Goal: Navigation & Orientation: Find specific page/section

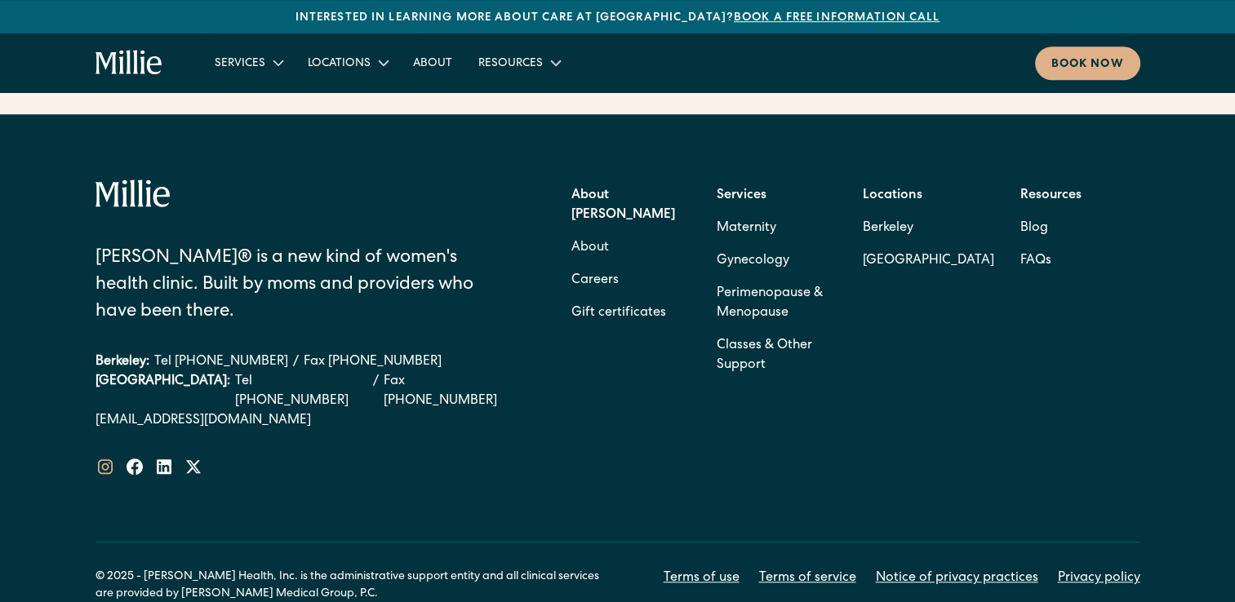
click at [112, 457] on icon at bounding box center [106, 467] width 20 height 20
click at [137, 459] on icon at bounding box center [135, 467] width 16 height 16
click at [702, 569] on link "Terms of use" at bounding box center [702, 579] width 76 height 20
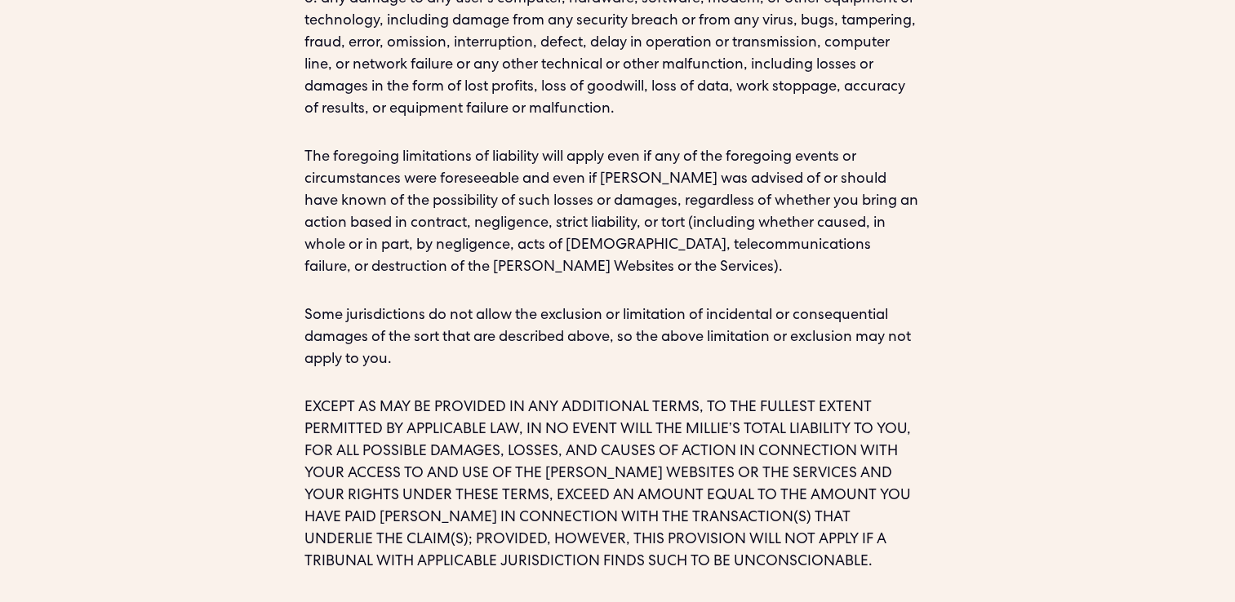
scroll to position [9957, 0]
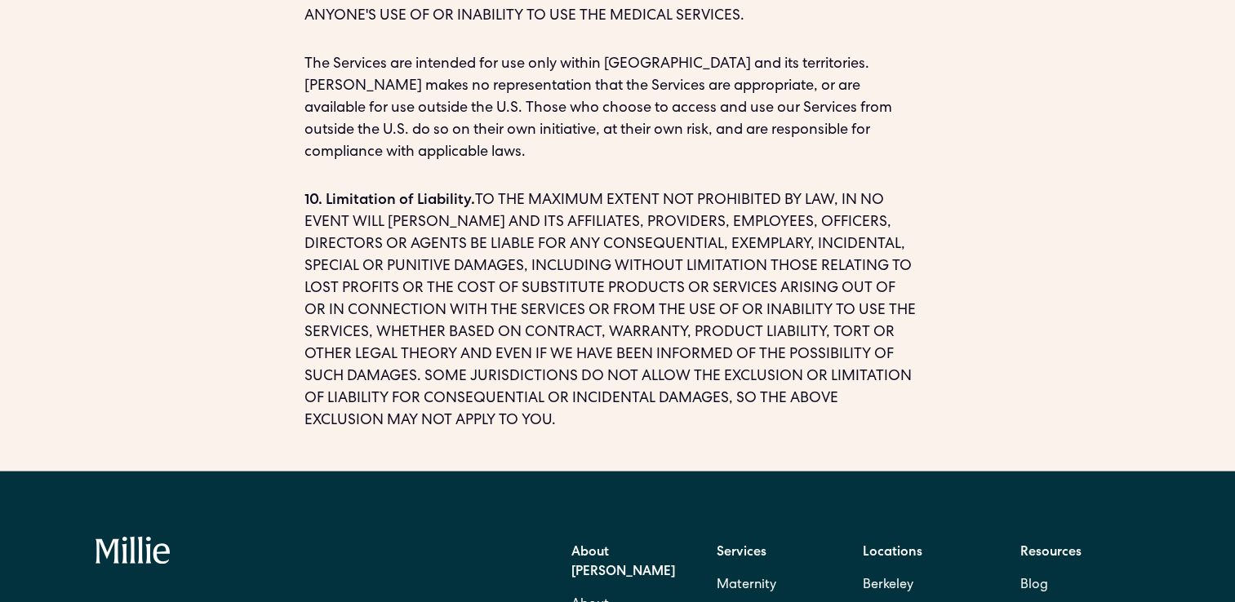
scroll to position [3488, 0]
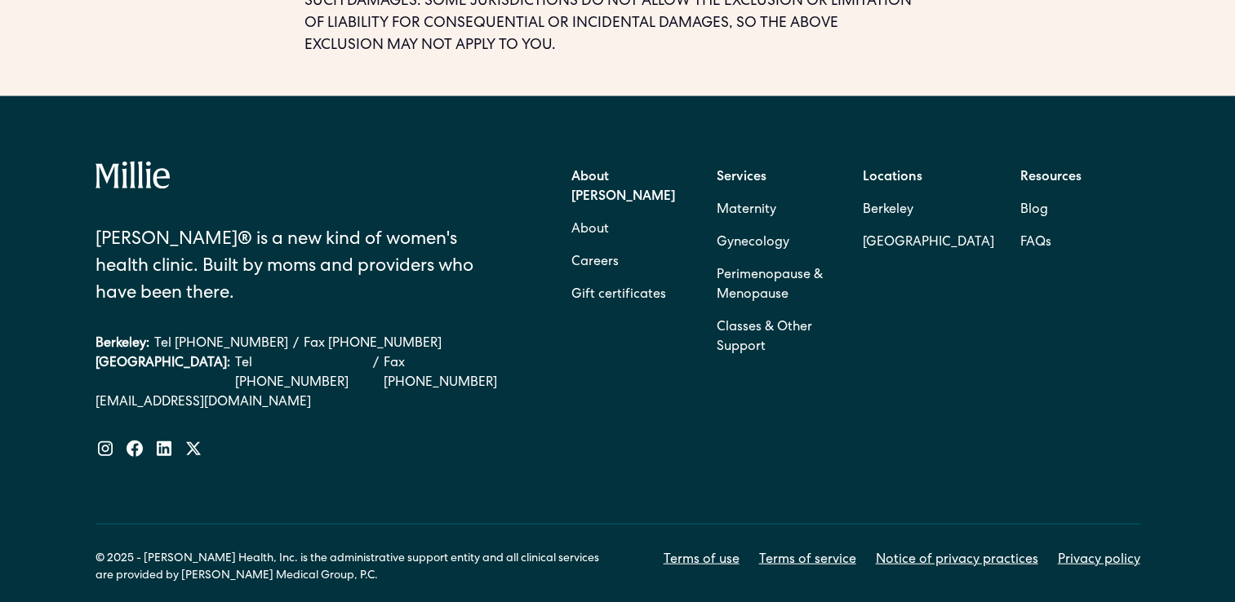
click at [972, 551] on link "Notice of privacy practices" at bounding box center [957, 561] width 162 height 20
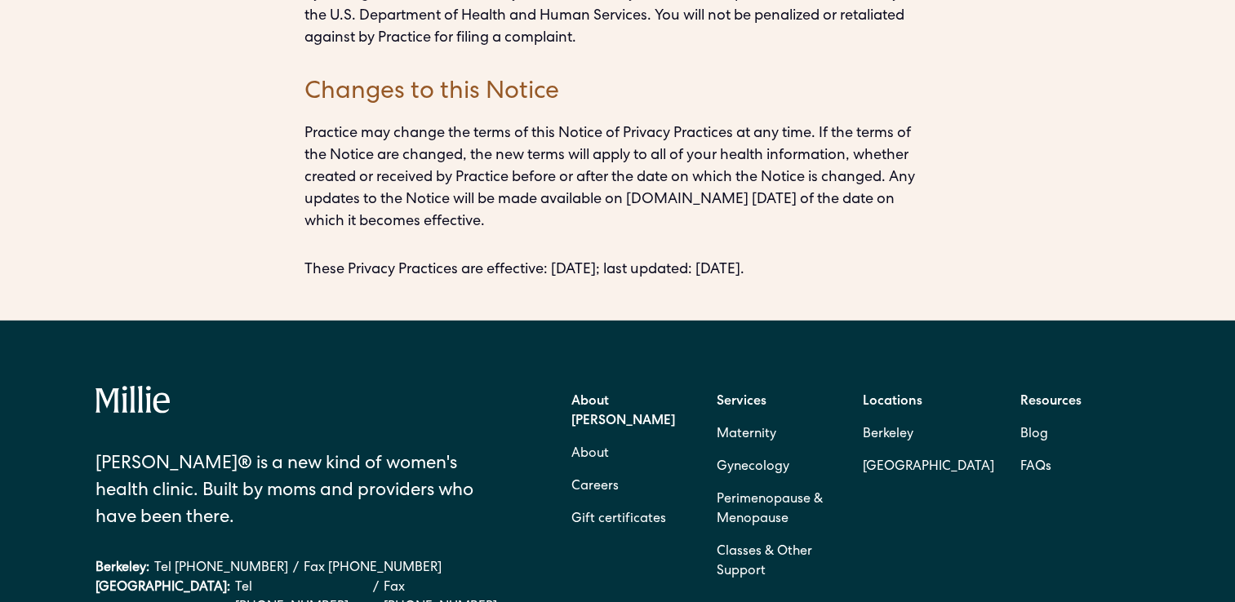
scroll to position [5062, 0]
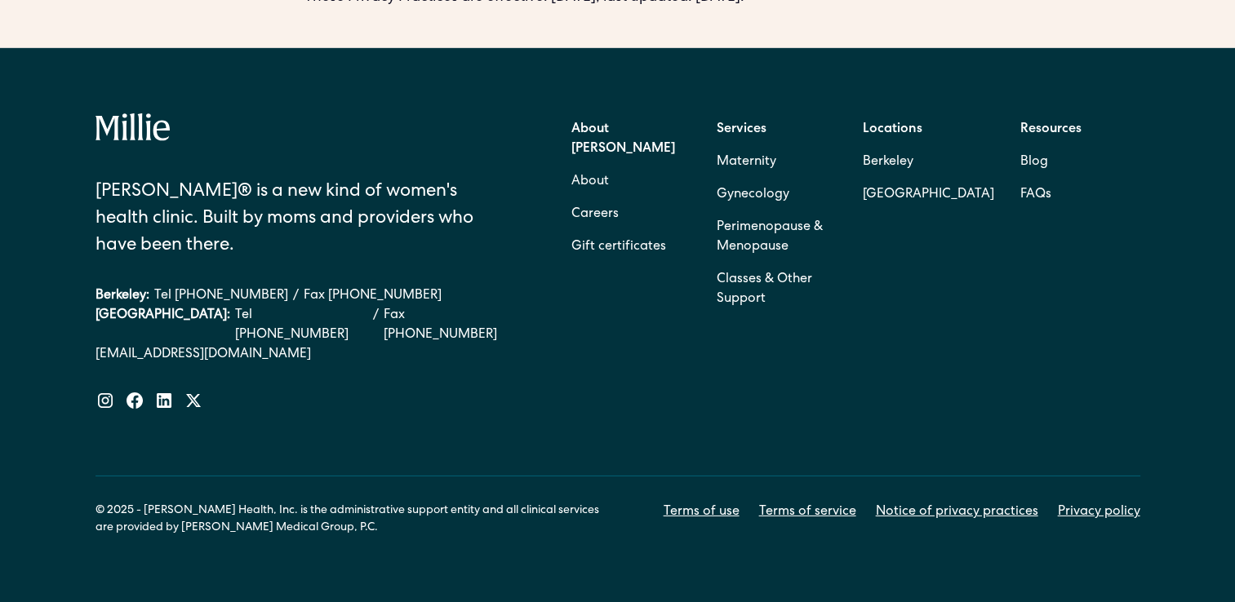
click at [1108, 510] on link "Privacy policy" at bounding box center [1099, 513] width 82 height 20
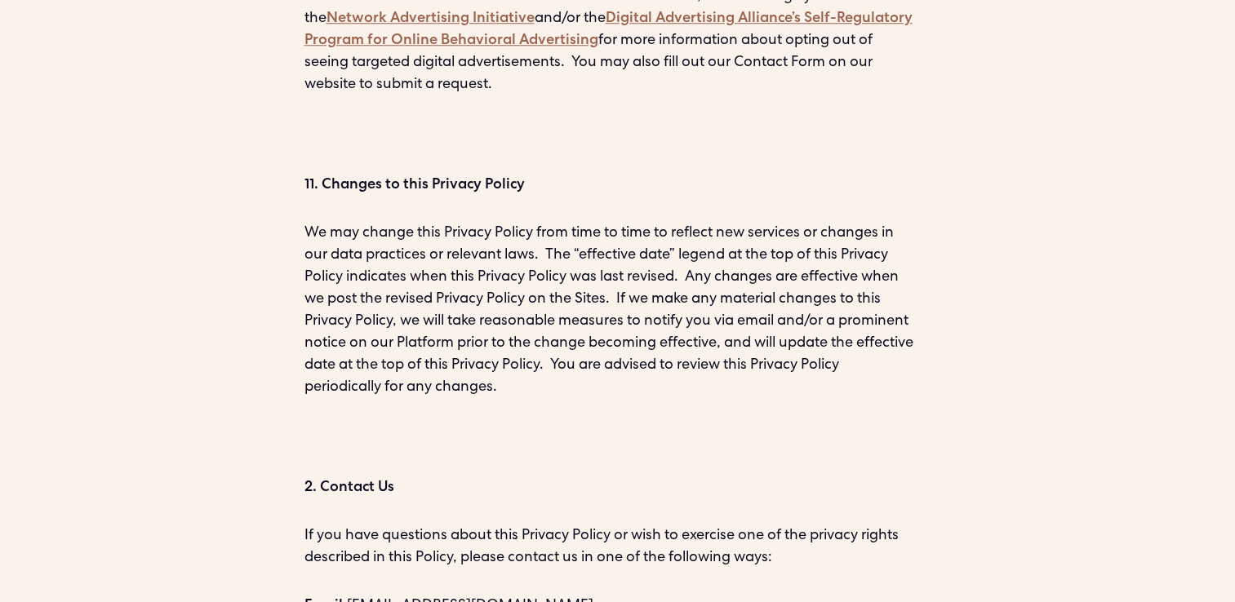
scroll to position [14480, 0]
